Goal: Information Seeking & Learning: Find specific fact

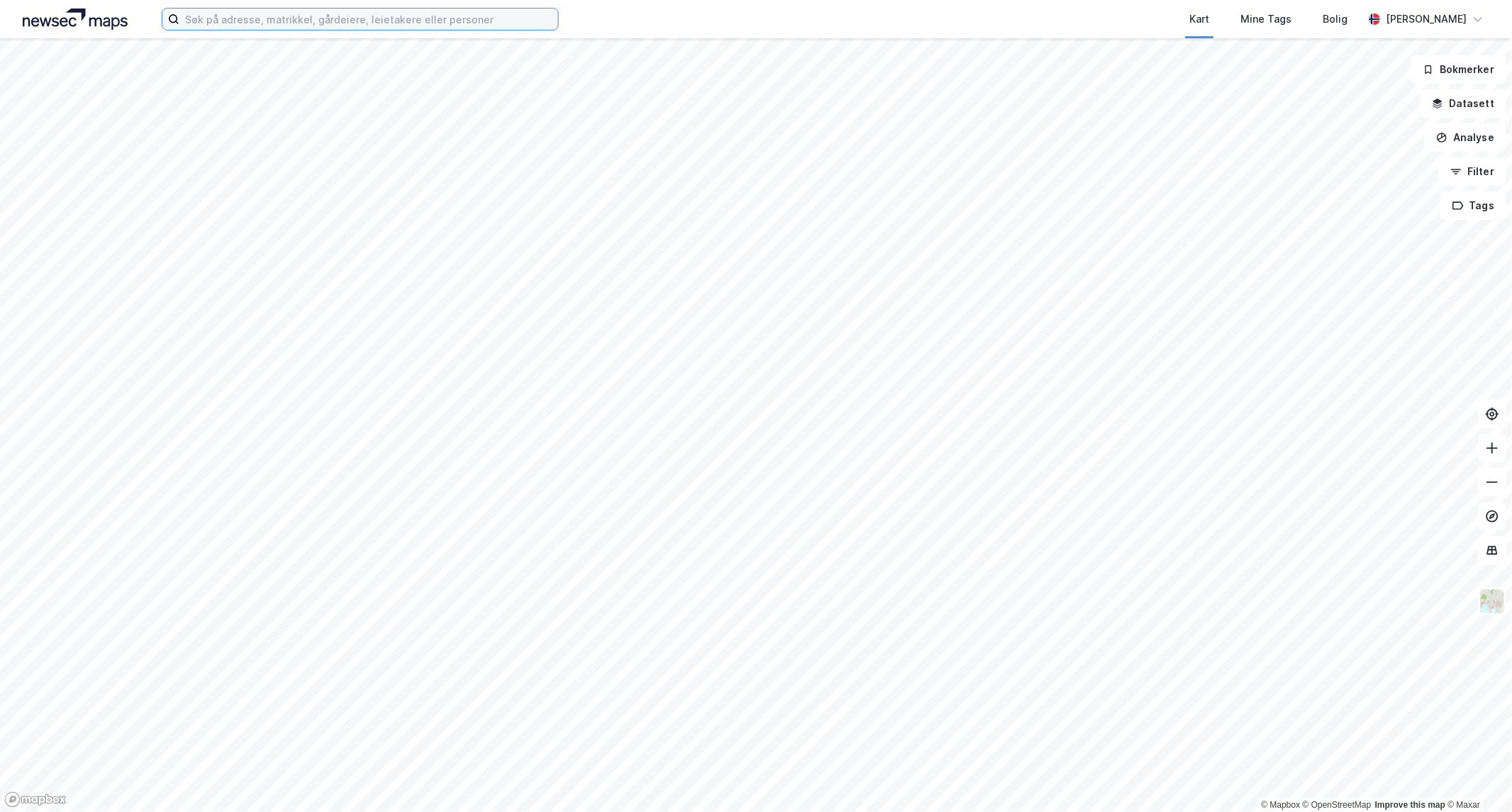
click at [254, 19] on input at bounding box center [368, 19] width 379 height 21
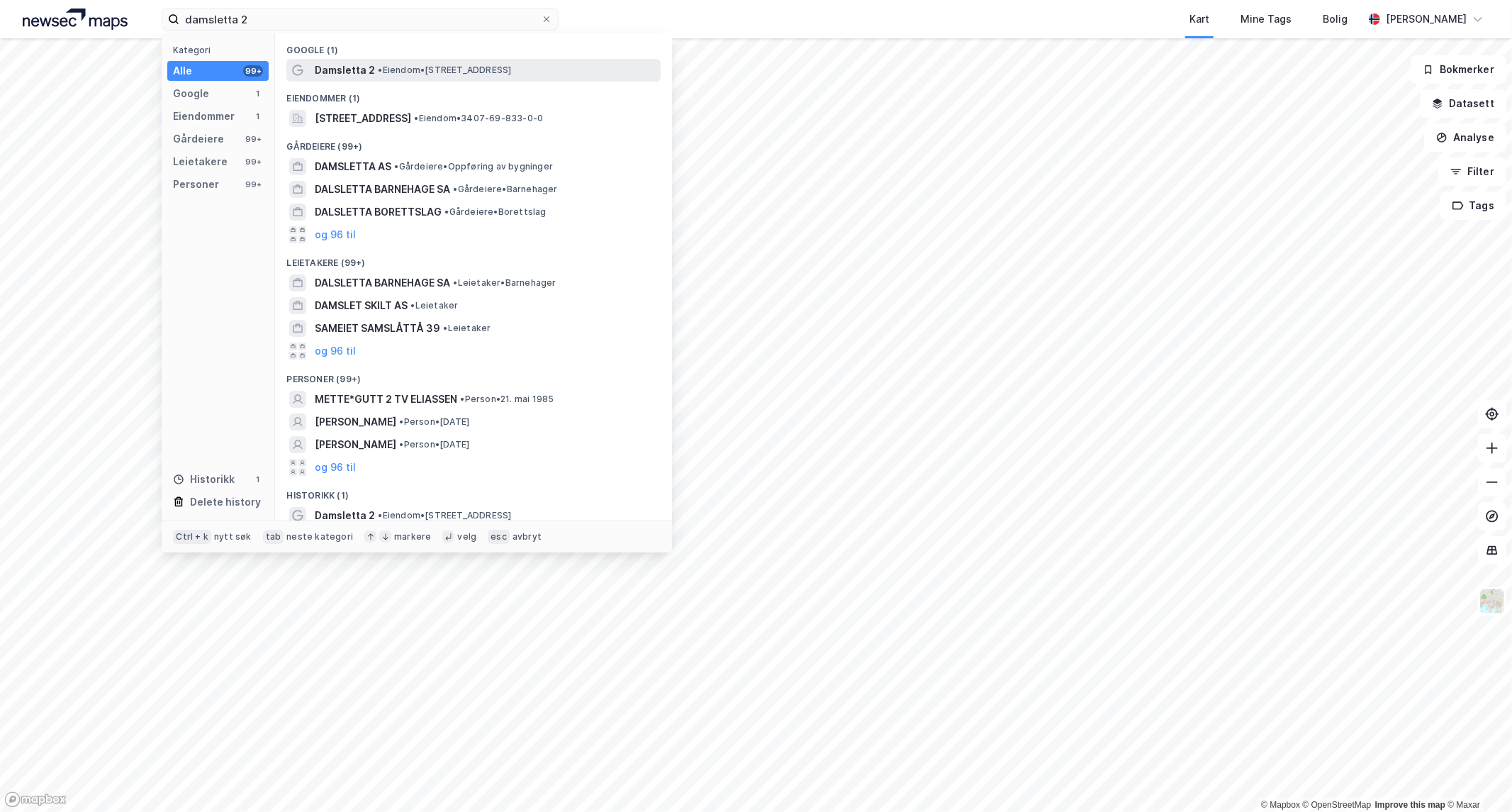
click at [391, 71] on span "• Eiendom • [STREET_ADDRESS]" at bounding box center [444, 70] width 133 height 11
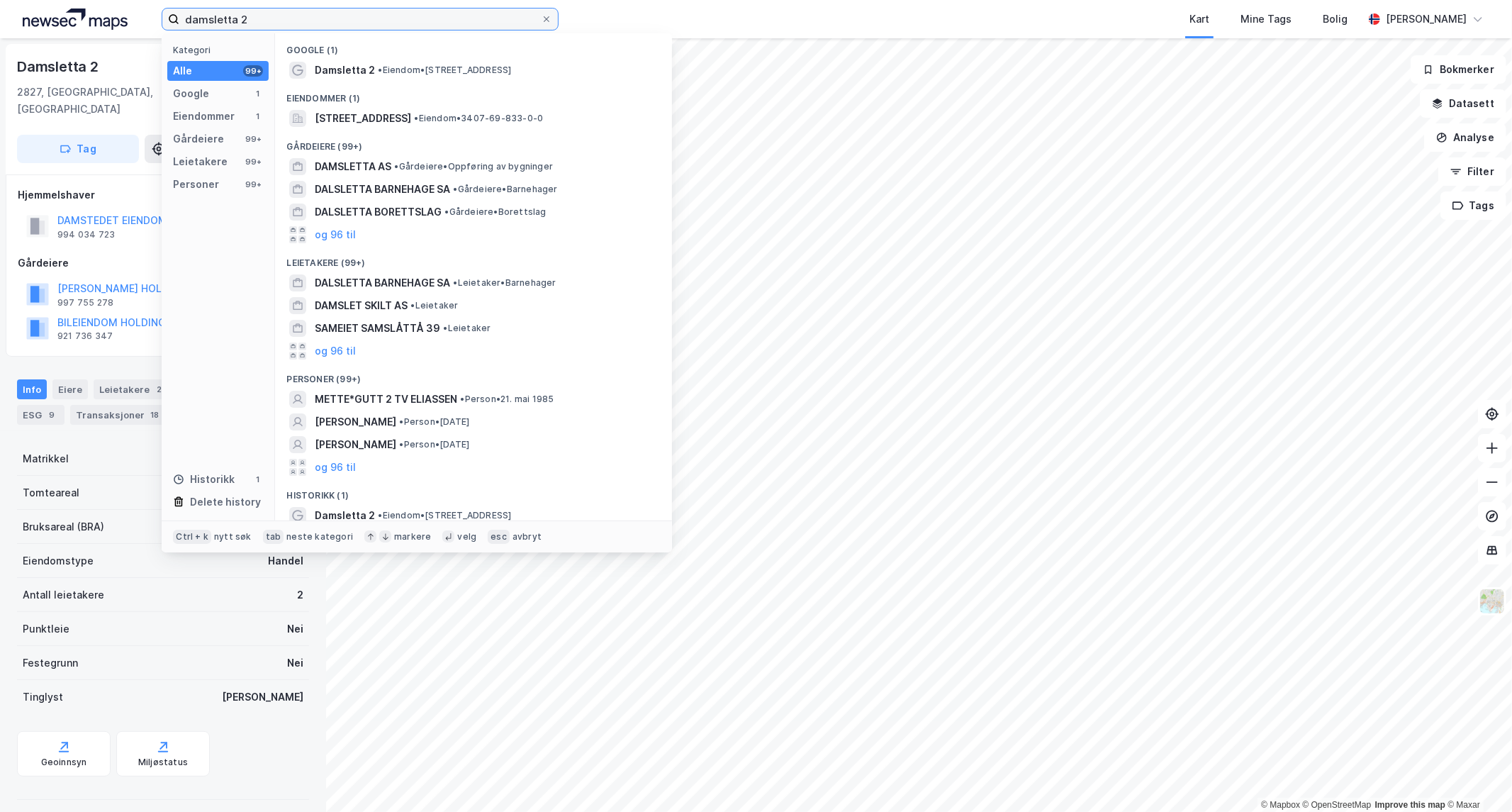
drag, startPoint x: 265, startPoint y: 20, endPoint x: 0, endPoint y: 36, distance: 265.5
click at [0, 36] on div "damsletta 2 Kategori Alle 99+ Google 1 Eiendommer 1 Gårdeiere 99+ Leietakere 99…" at bounding box center [756, 19] width 1512 height 38
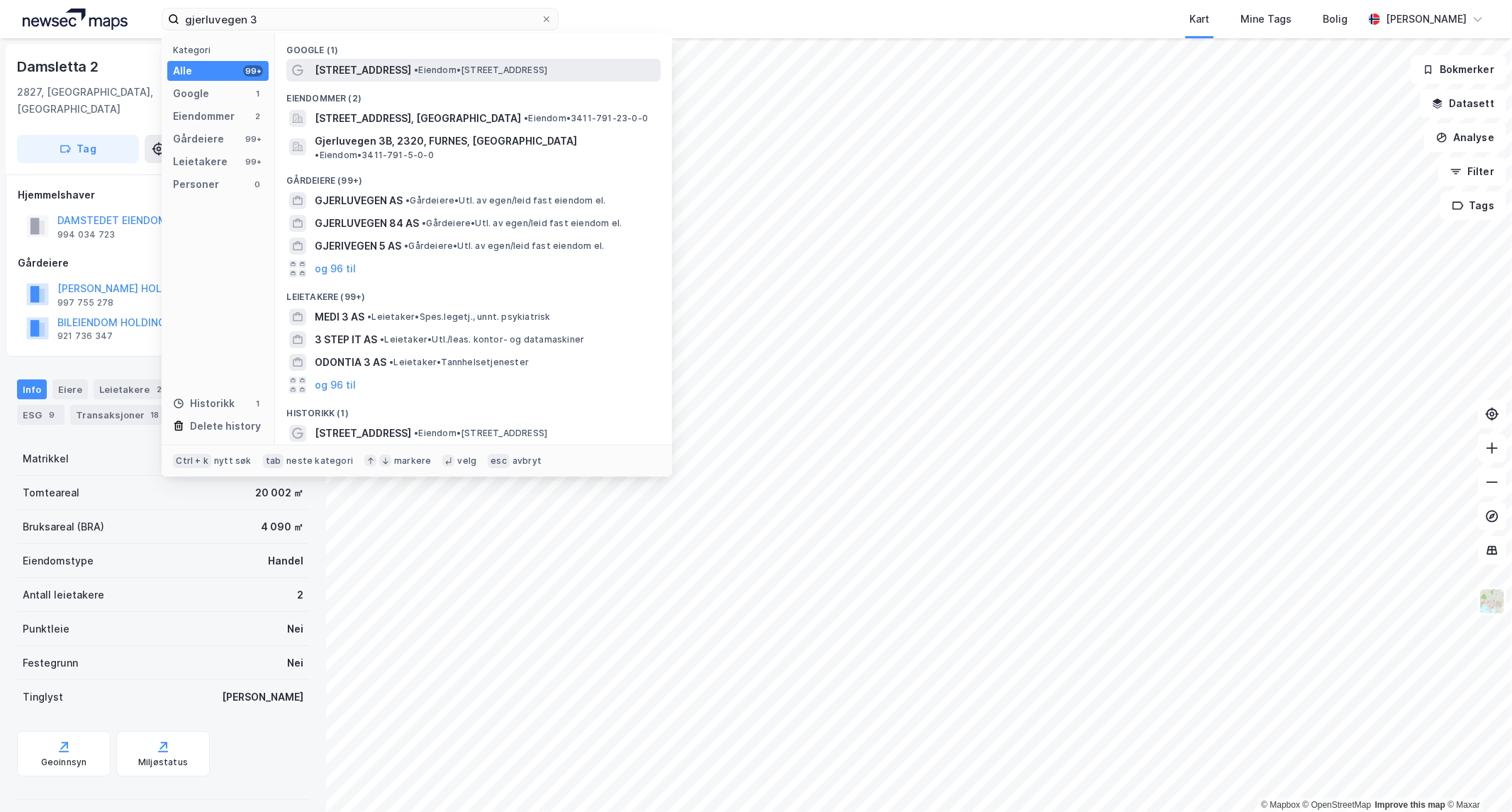
click at [546, 65] on span "• Eiendom • [STREET_ADDRESS] Furnes" at bounding box center [480, 70] width 133 height 11
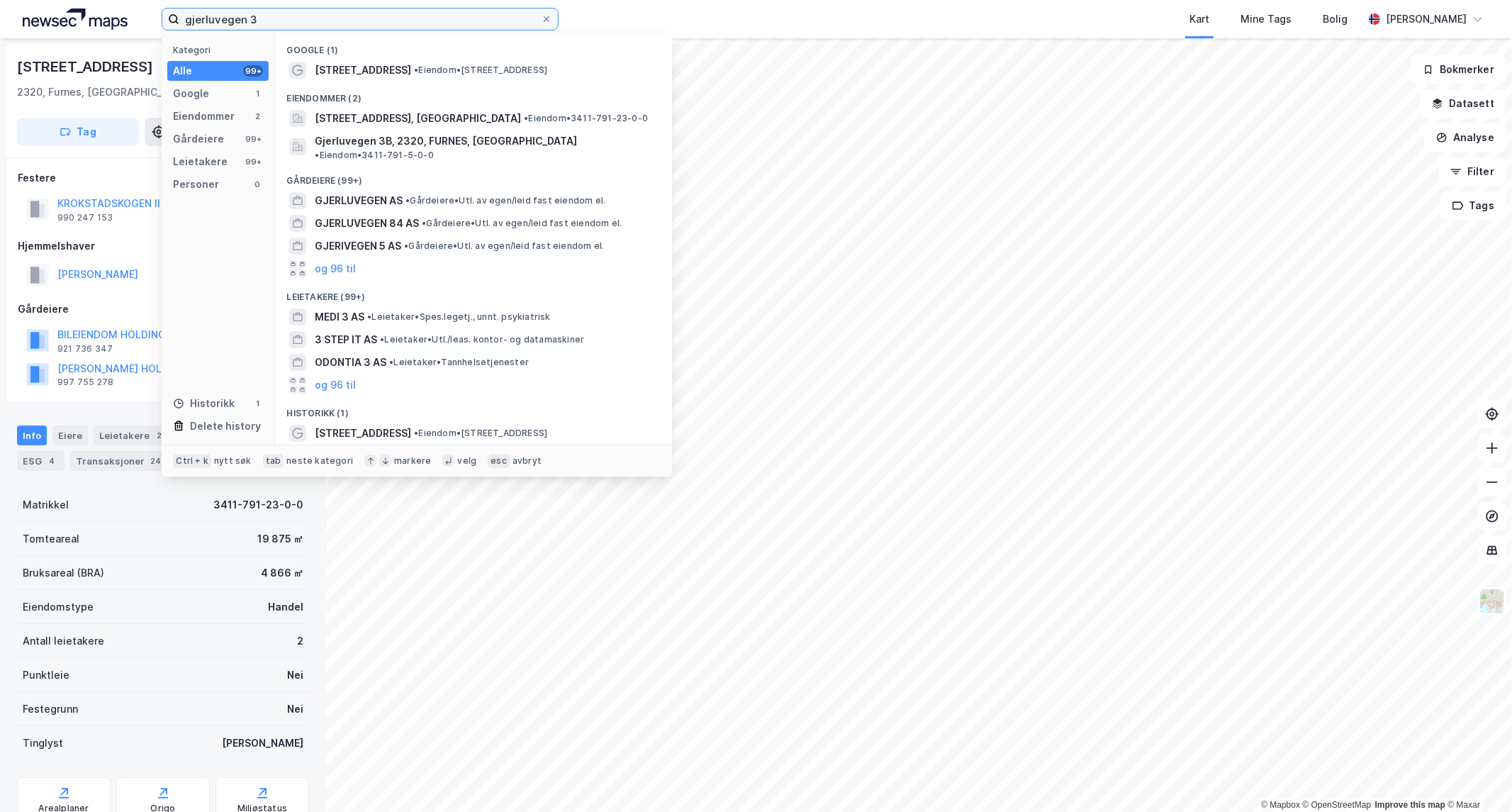
drag, startPoint x: 280, startPoint y: 17, endPoint x: 67, endPoint y: 21, distance: 213.0
click at [67, 21] on div "gjerluvegen 3 Kategori Alle 99+ Google 1 Eiendommer 2 Gårdeiere 99+ Leietakere …" at bounding box center [756, 19] width 1512 height 38
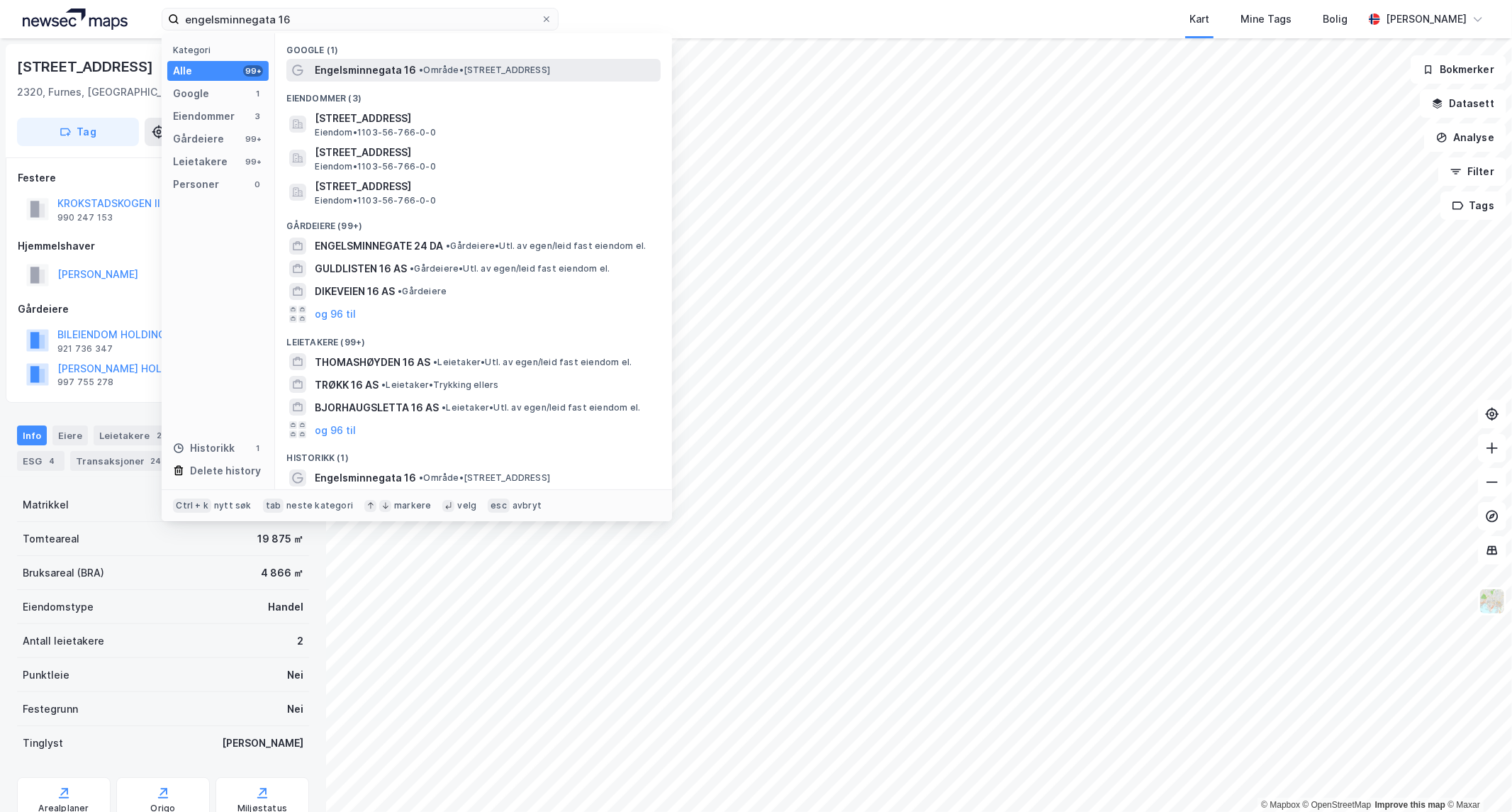
click at [455, 78] on div "Engelsminnegata 16 • Område • [STREET_ADDRESS]" at bounding box center [486, 70] width 343 height 17
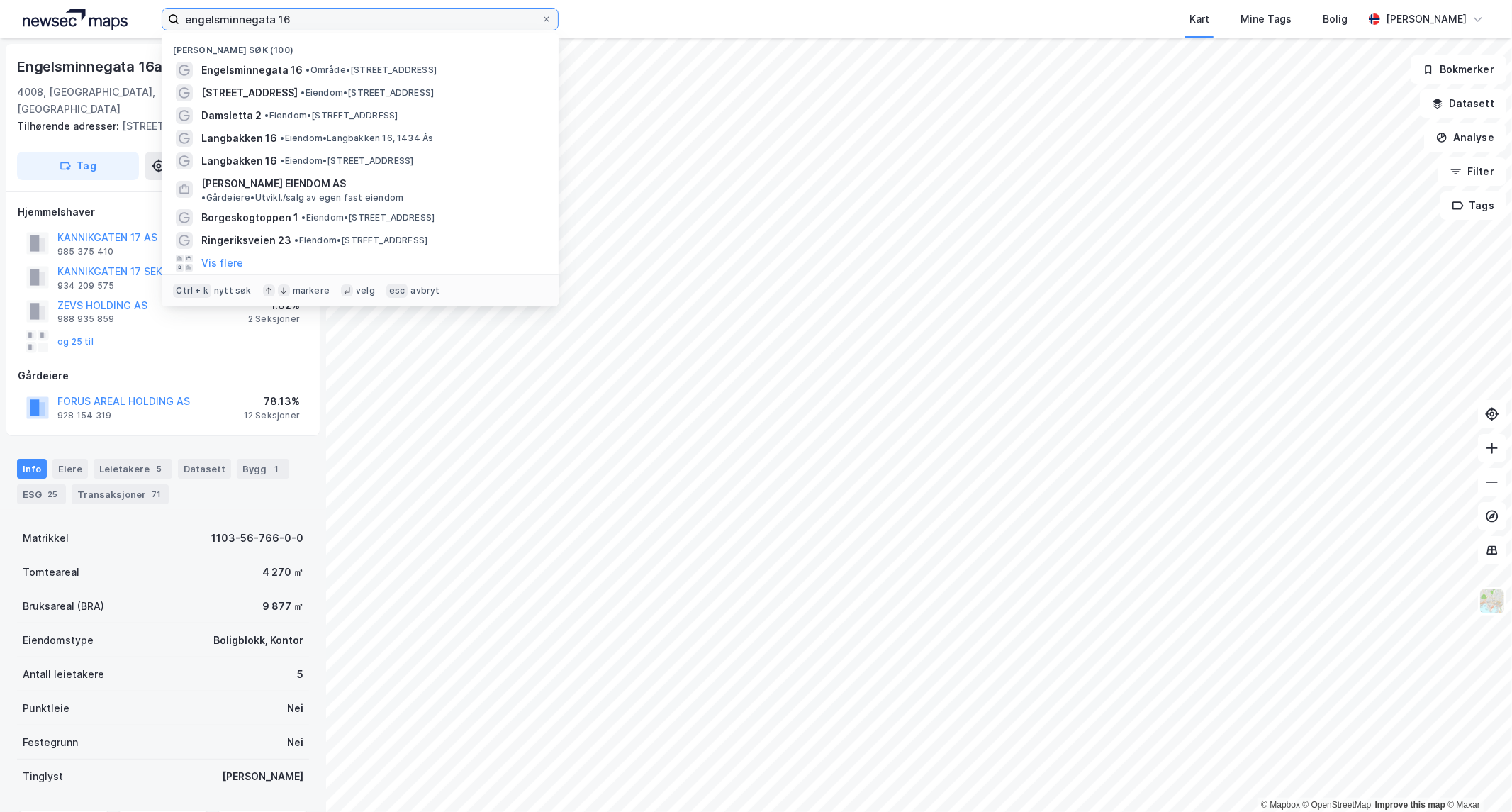
drag, startPoint x: 319, startPoint y: 26, endPoint x: 25, endPoint y: -27, distance: 298.7
click at [25, 0] on html "engelsminnegata 16 Nylige søk (100) Engelsminnegata 16 • Område • [STREET_ADDRE…" at bounding box center [756, 406] width 1512 height 812
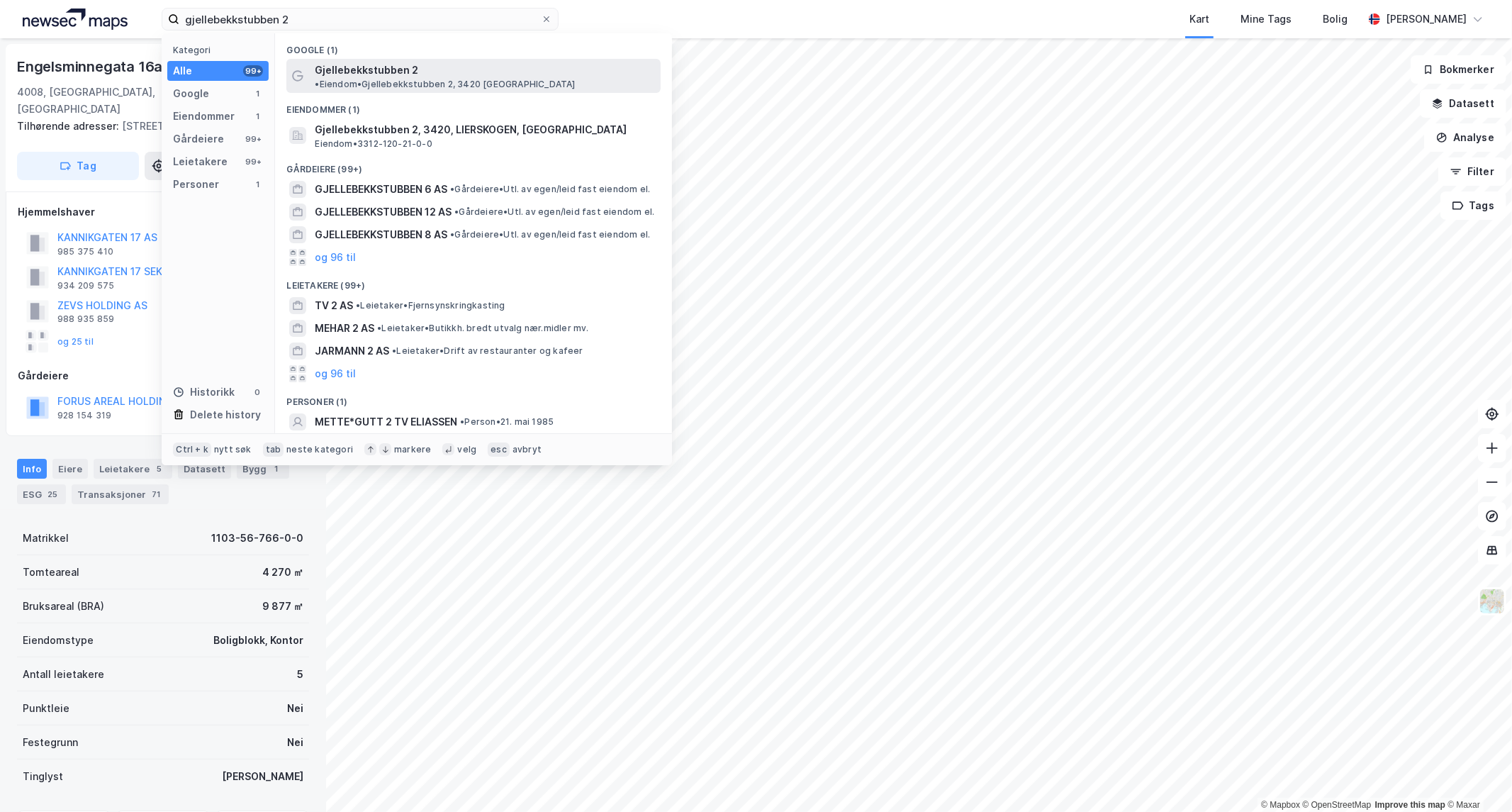
click at [415, 69] on div "Gjellebekkstubben 2 • Eiendom • [STREET_ADDRESS]" at bounding box center [486, 76] width 343 height 29
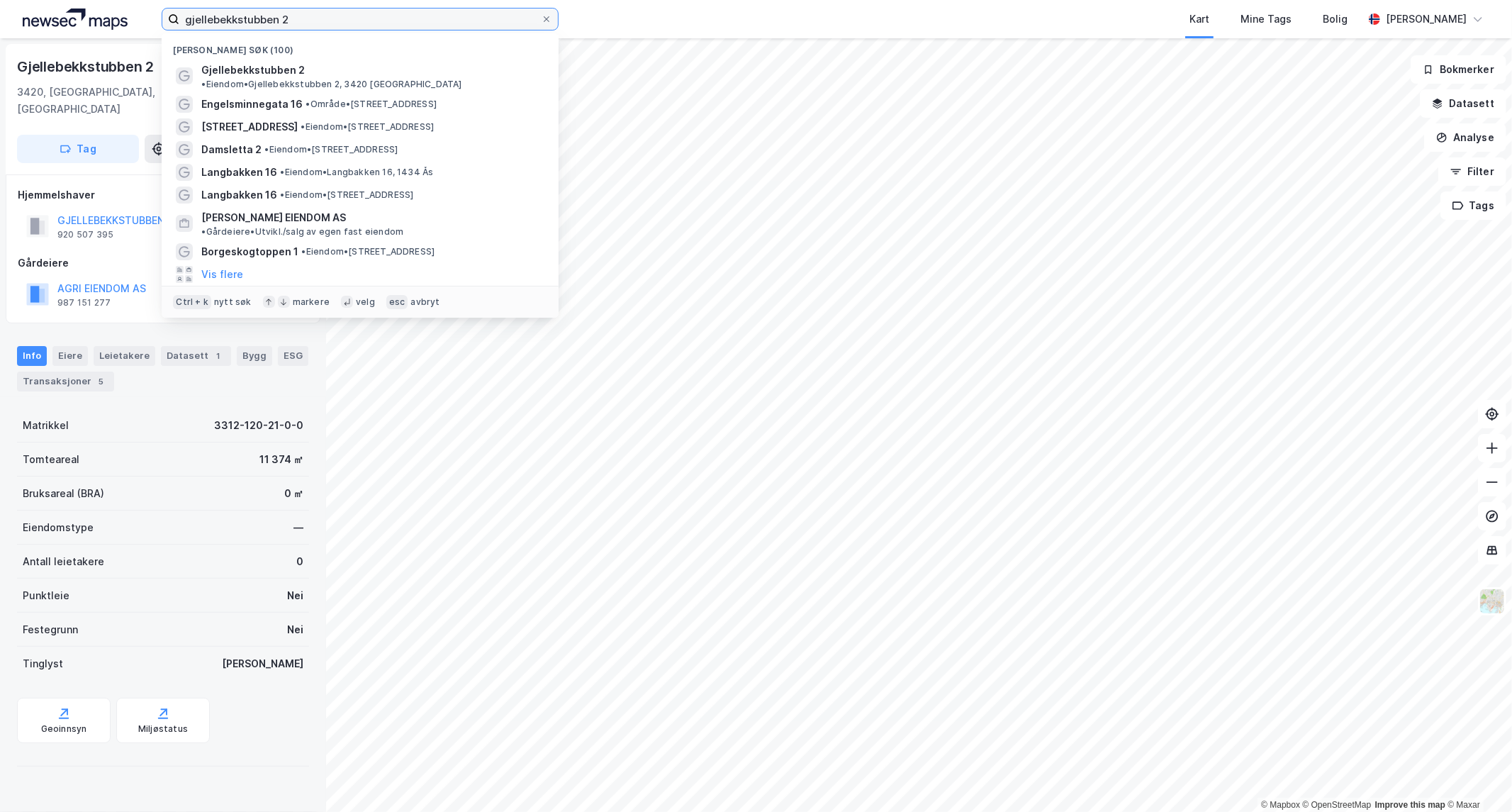
drag, startPoint x: 372, startPoint y: 26, endPoint x: 56, endPoint y: -12, distance: 318.3
click at [56, 0] on html "gjellebekkstubben 2 Nylige søk (100) Gjellebekkstubben 2 • Eiendom • [STREET_AD…" at bounding box center [756, 406] width 1512 height 812
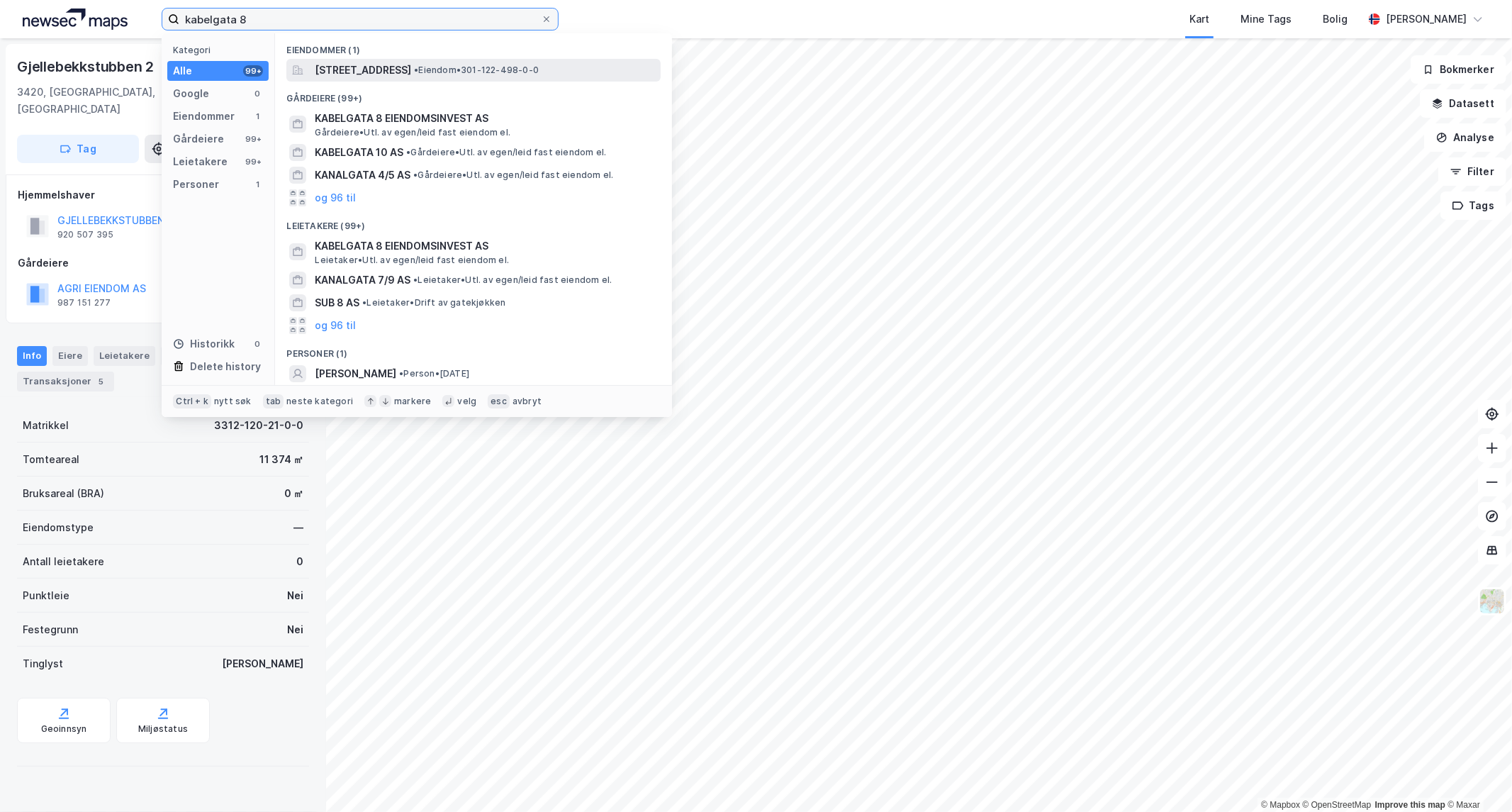
type input "kabelgata 8"
click at [425, 79] on div "[STREET_ADDRESS] • Eiendom • 301-122-498-0-0" at bounding box center [473, 70] width 374 height 23
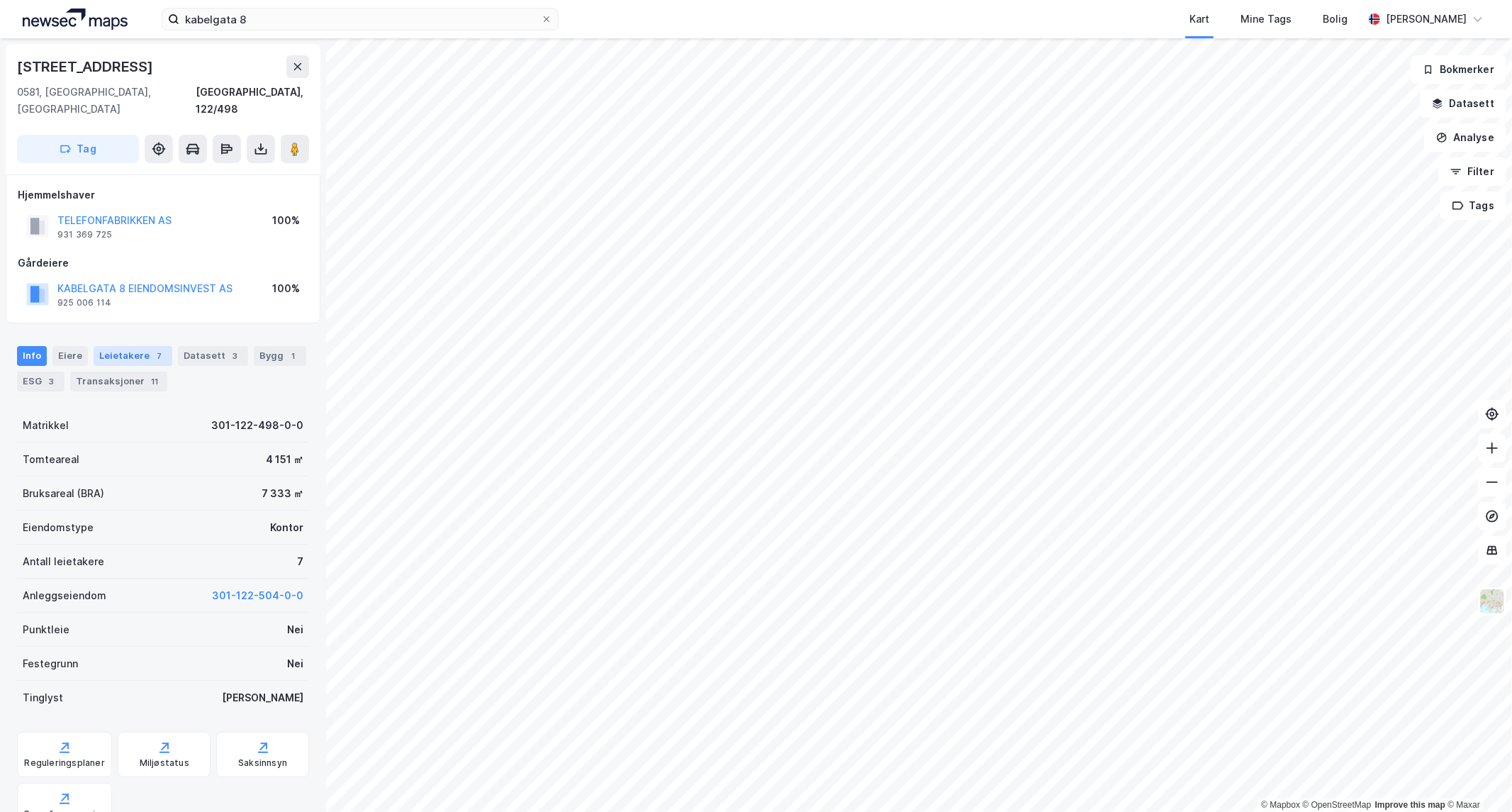
click at [130, 346] on div "Leietakere 7" at bounding box center [132, 356] width 79 height 20
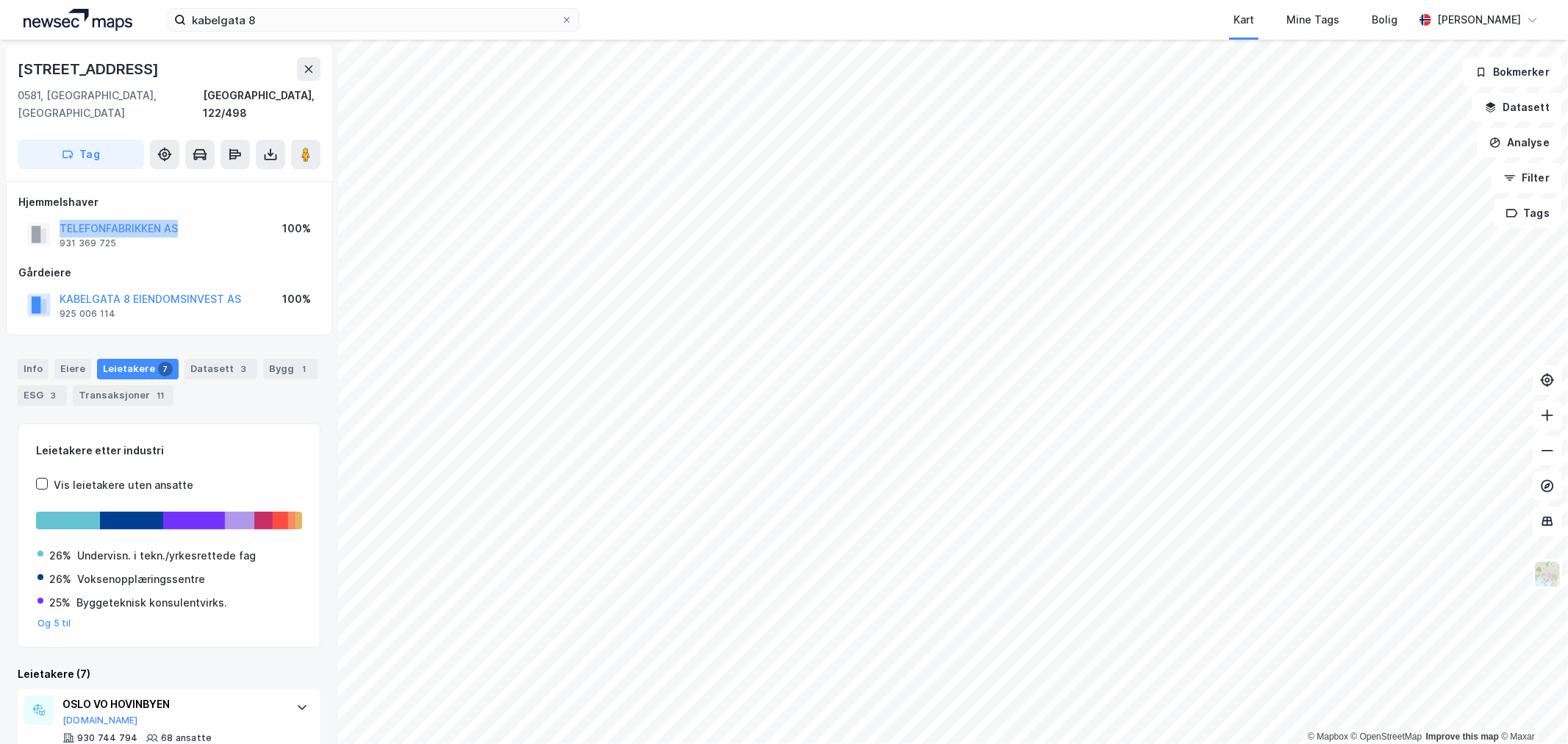
drag, startPoint x: 224, startPoint y: 212, endPoint x: 59, endPoint y: 213, distance: 165.0
click at [59, 217] on div "TELEFONFABRIKKEN AS 931 369 725 100%" at bounding box center [169, 234] width 301 height 35
click at [10, 151] on div "[STREET_ADDRESS]" at bounding box center [169, 112] width 326 height 135
drag, startPoint x: 218, startPoint y: 209, endPoint x: 62, endPoint y: 210, distance: 156.0
click at [62, 217] on div "TELEFONFABRIKKEN AS 931 369 725 100%" at bounding box center [169, 234] width 301 height 35
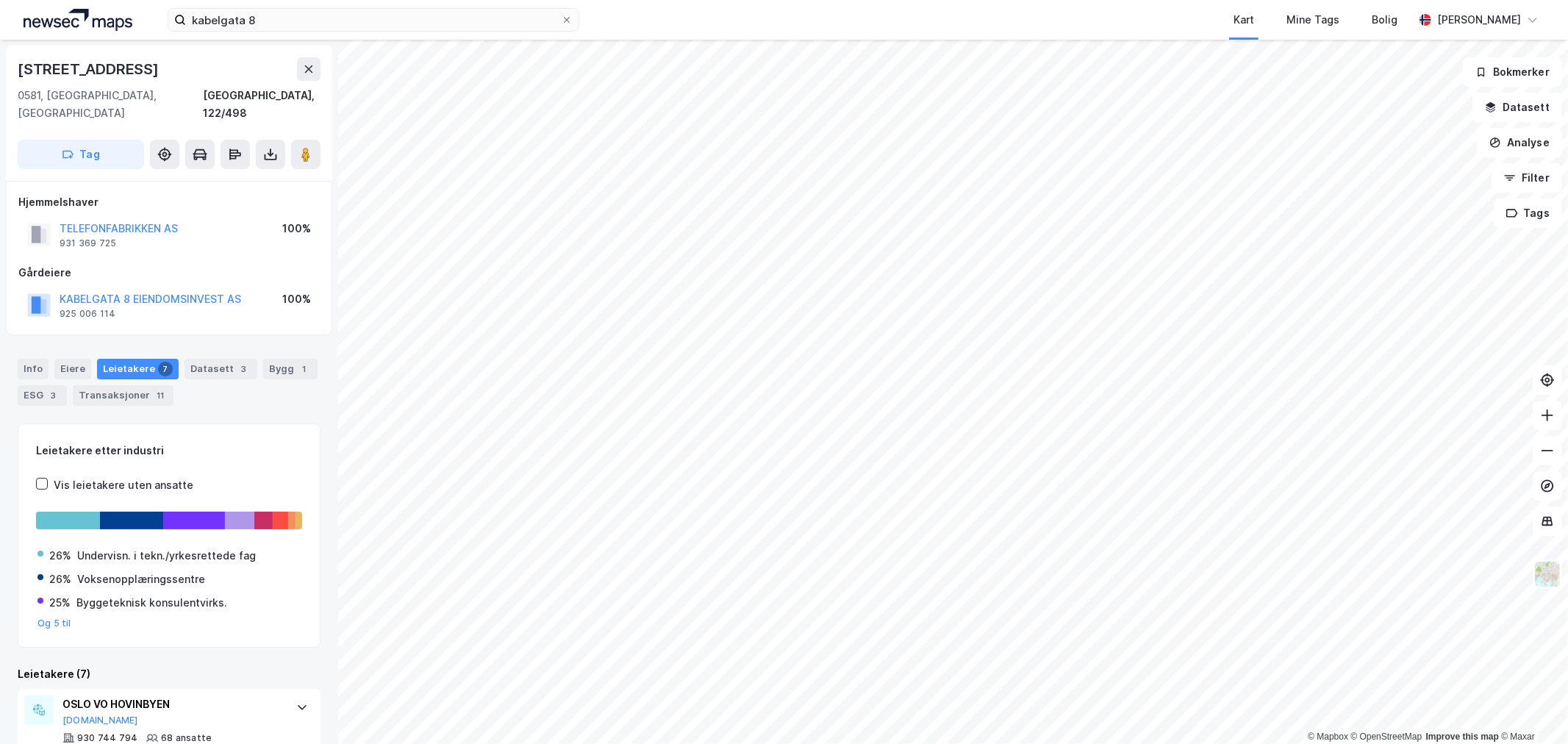
click at [20, 181] on div "Hjemmelshaver TELEFONFABRIKKEN AS 931 369 725 100% [STREET_ADDRESS] EIENDOMSINV…" at bounding box center [169, 258] width 326 height 155
